Goal: Navigation & Orientation: Find specific page/section

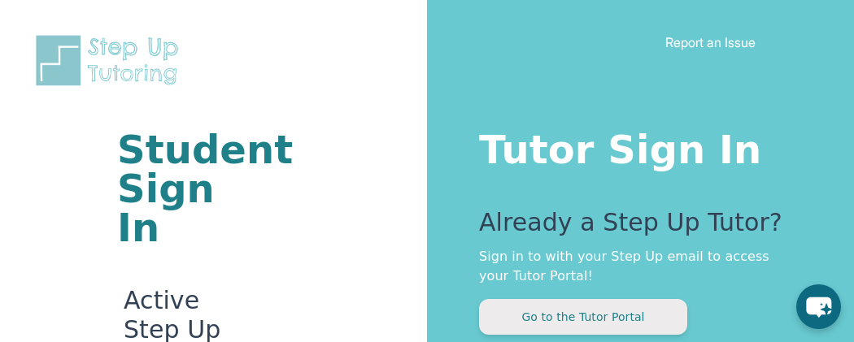
click at [561, 320] on button "Go to the Tutor Portal" at bounding box center [583, 317] width 208 height 36
click at [632, 315] on button "Go to the Tutor Portal" at bounding box center [583, 317] width 208 height 36
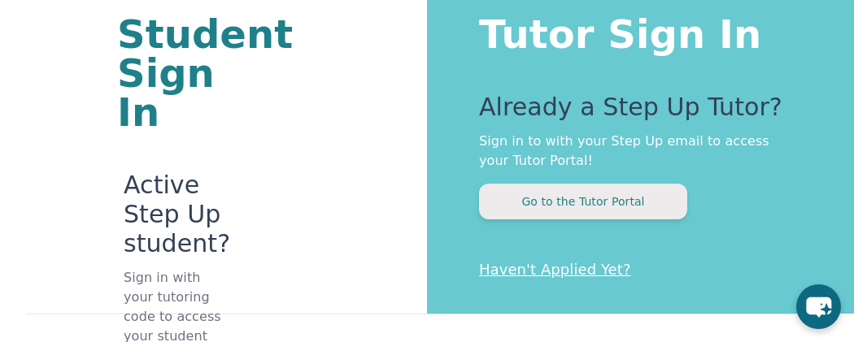
scroll to position [162, 0]
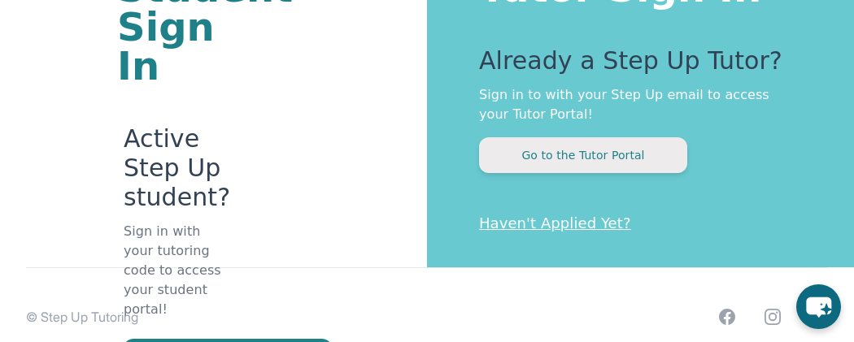
click at [610, 155] on button "Go to the Tutor Portal" at bounding box center [583, 155] width 208 height 36
